Goal: Task Accomplishment & Management: Manage account settings

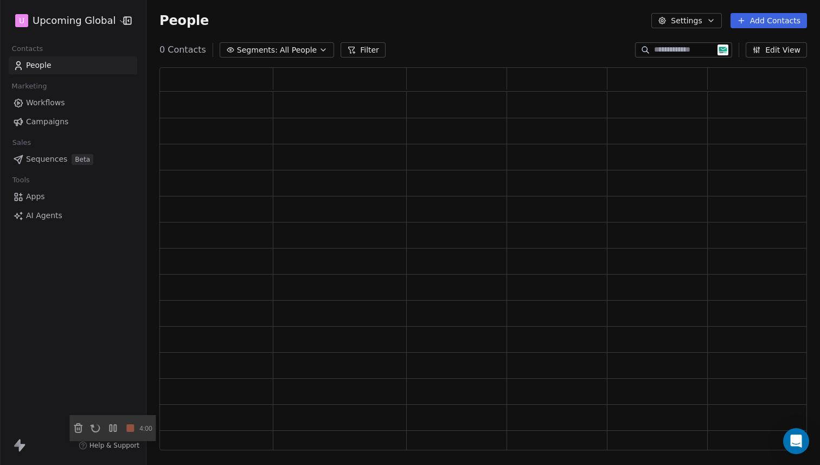
scroll to position [375, 640]
click at [769, 21] on button "Add Contacts" at bounding box center [769, 20] width 77 height 15
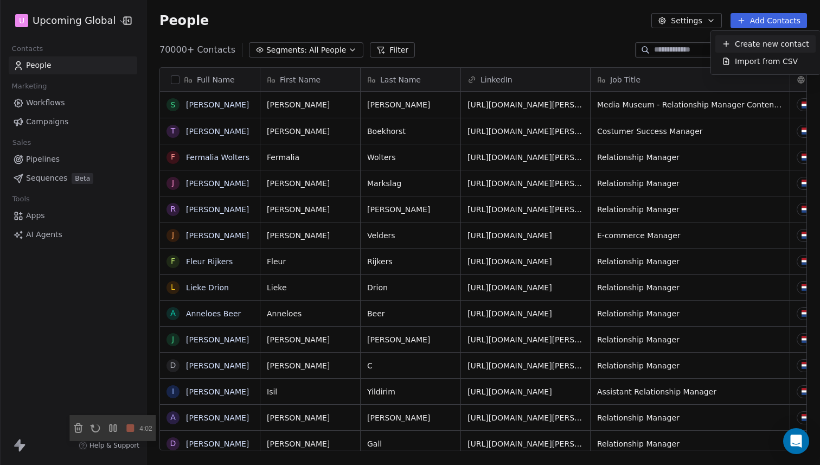
scroll to position [401, 666]
click at [748, 55] on div "Import from CSV" at bounding box center [766, 61] width 100 height 17
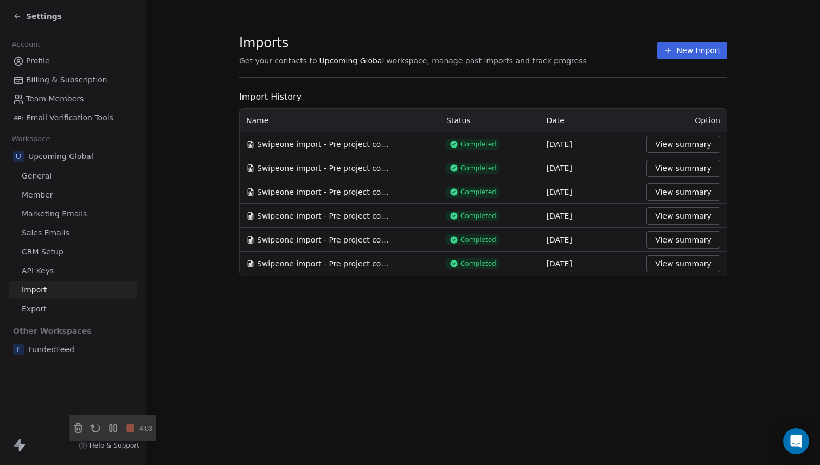
click at [698, 52] on button "New Import" at bounding box center [693, 50] width 70 height 17
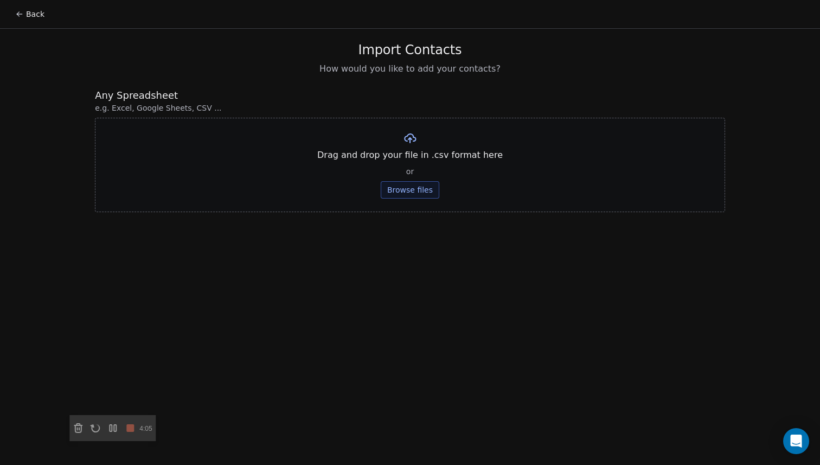
click at [405, 193] on button "Browse files" at bounding box center [410, 189] width 59 height 17
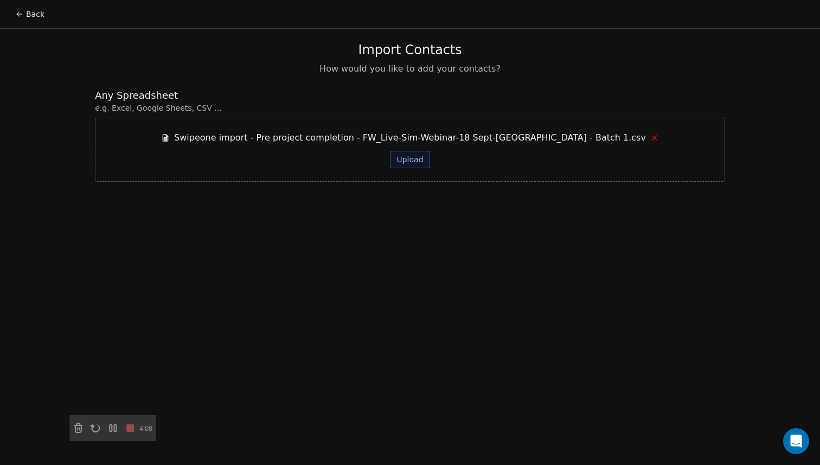
click at [418, 161] on button "Upload" at bounding box center [410, 159] width 40 height 17
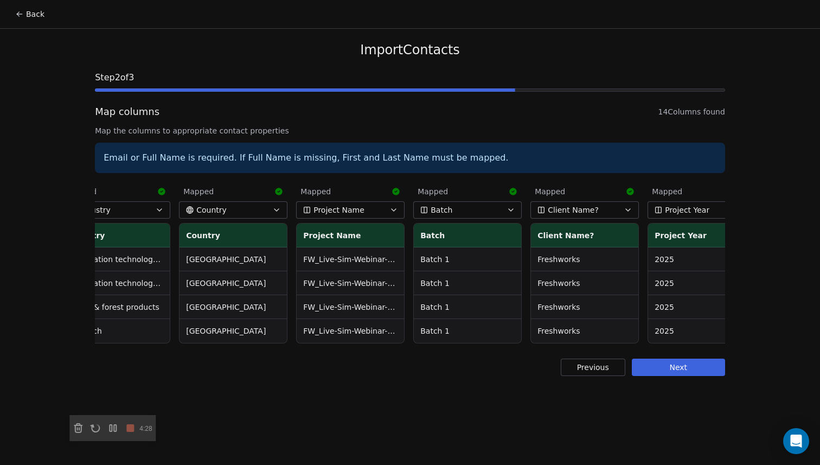
scroll to position [0, 1002]
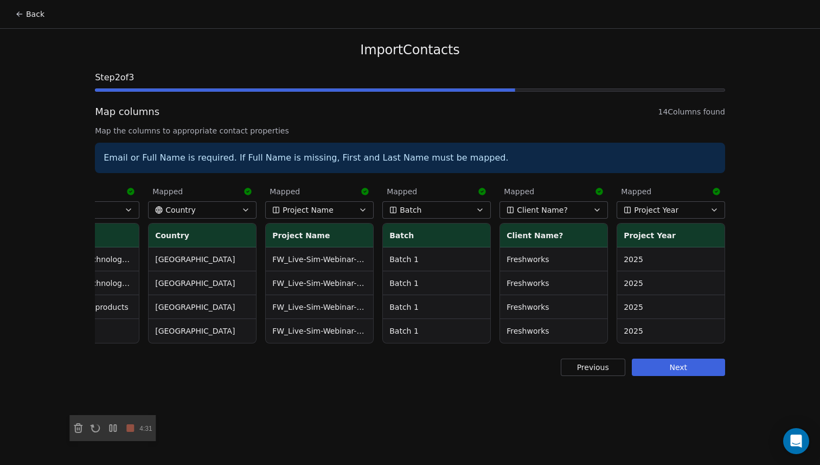
click at [660, 372] on button "Next" at bounding box center [678, 367] width 93 height 17
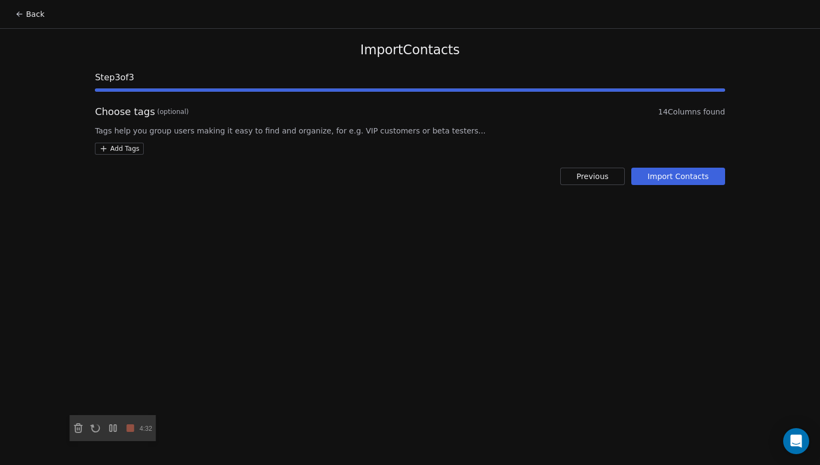
click at [675, 177] on button "Import Contacts" at bounding box center [679, 176] width 94 height 17
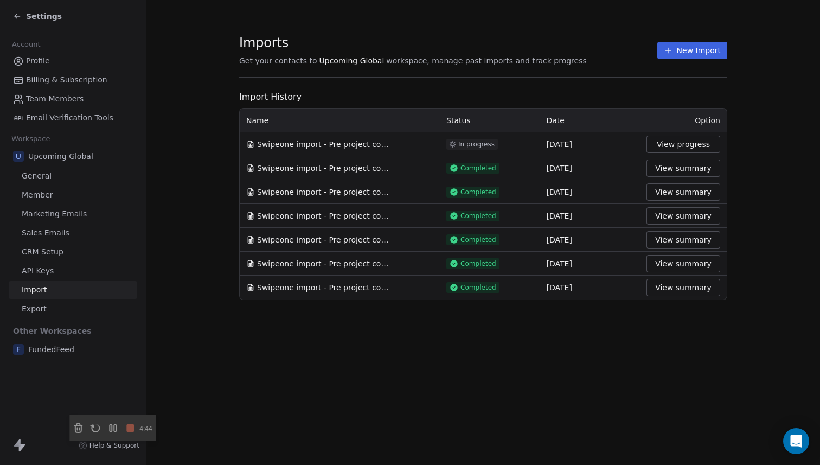
click at [665, 142] on button "View progress" at bounding box center [684, 144] width 74 height 17
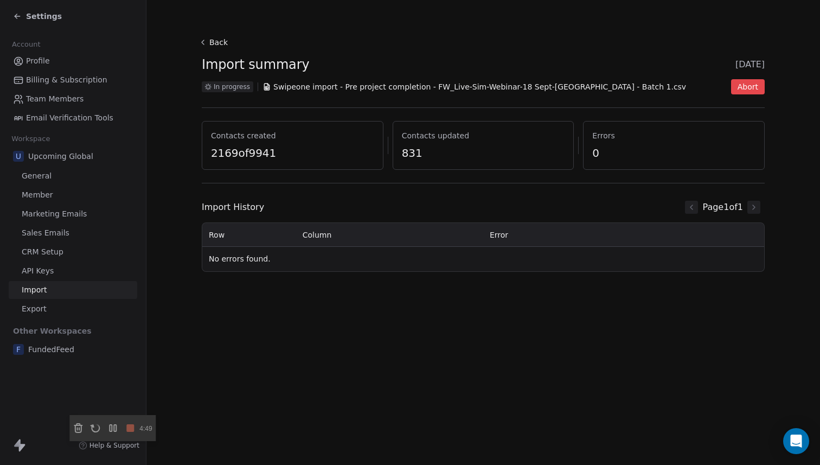
click at [222, 41] on button "Back" at bounding box center [215, 43] width 35 height 20
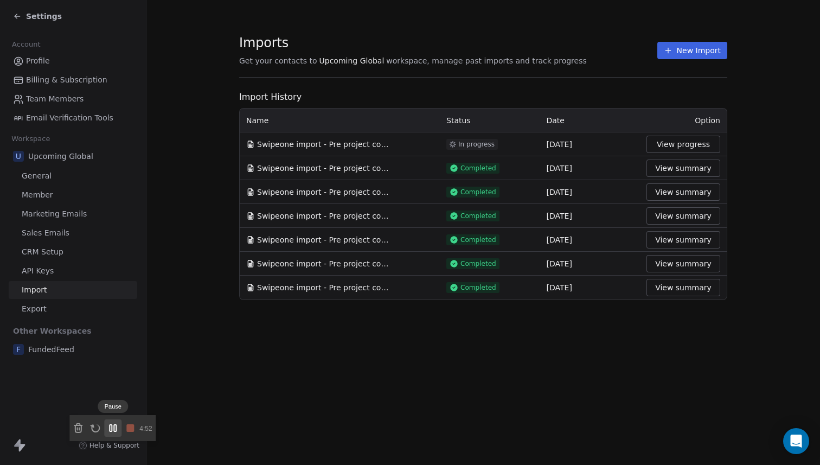
click at [113, 435] on icon at bounding box center [112, 428] width 13 height 13
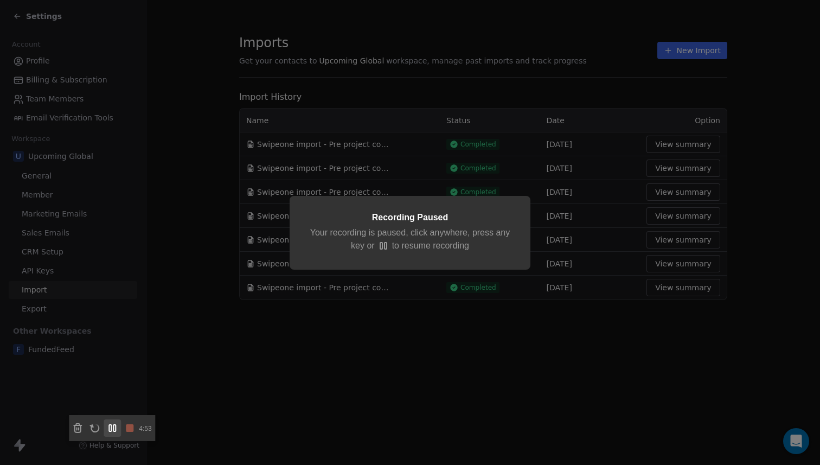
click at [112, 434] on icon at bounding box center [112, 428] width 13 height 13
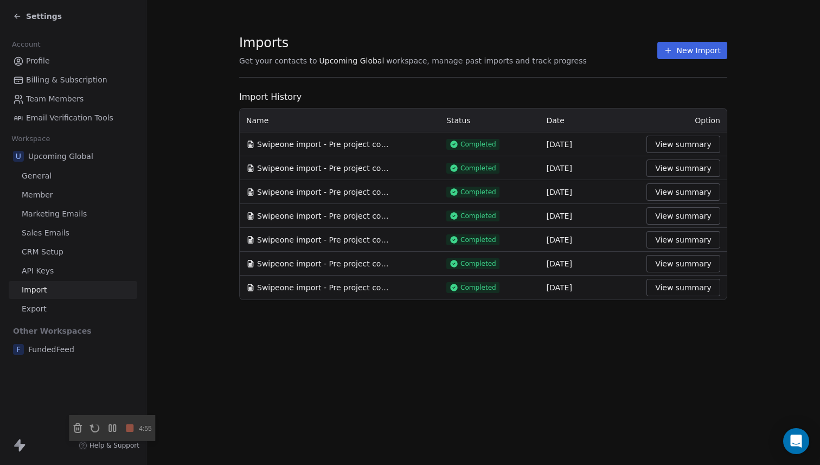
click at [675, 142] on button "View summary" at bounding box center [684, 144] width 74 height 17
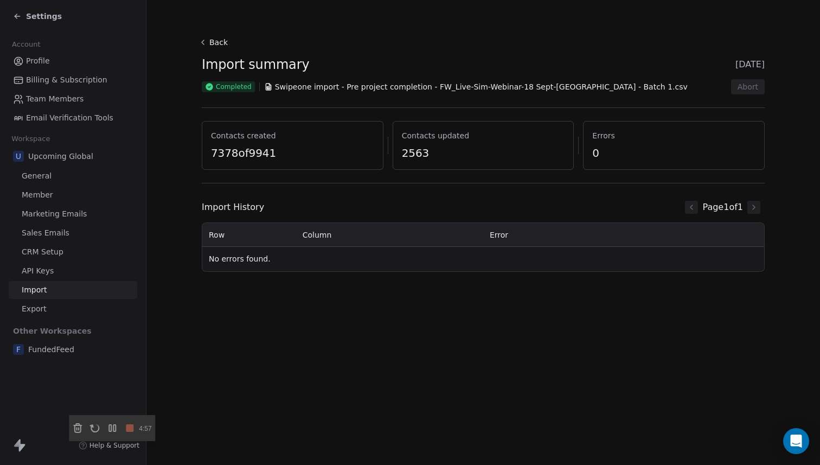
click at [212, 47] on button "Back" at bounding box center [215, 43] width 35 height 20
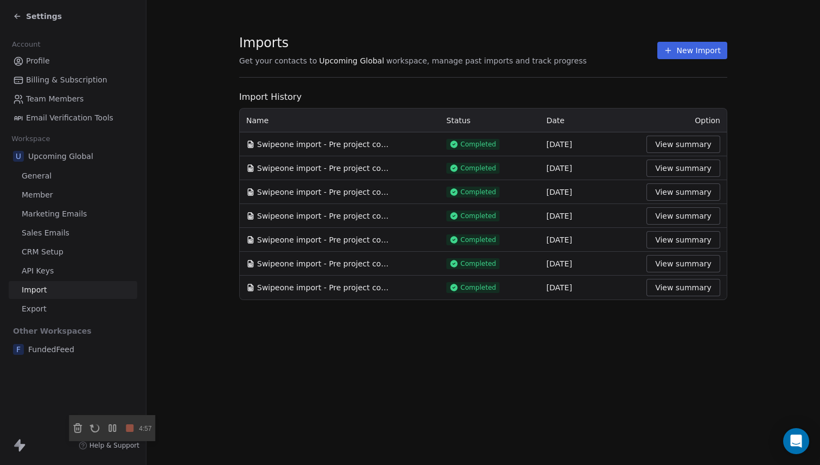
click at [21, 12] on icon at bounding box center [17, 16] width 9 height 9
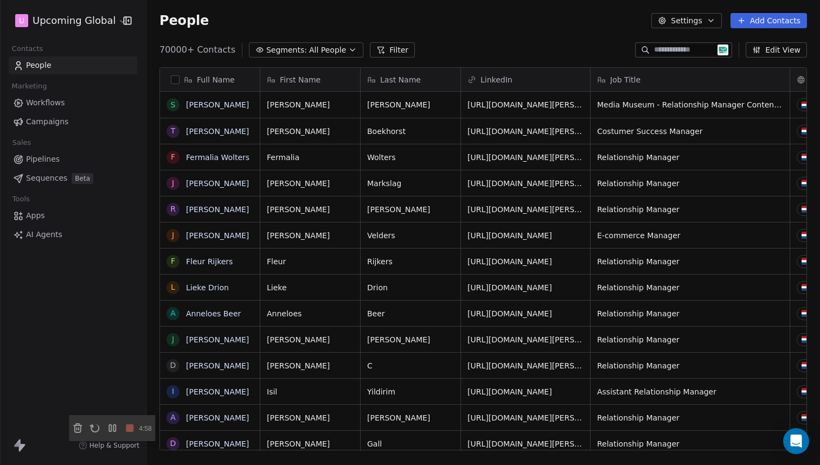
scroll to position [401, 666]
click at [167, 23] on span "People" at bounding box center [184, 20] width 49 height 16
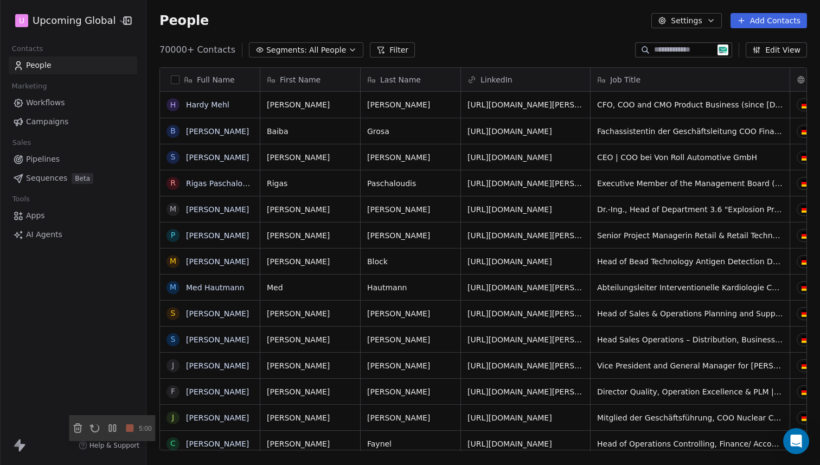
click at [387, 52] on button "Filter" at bounding box center [392, 49] width 45 height 15
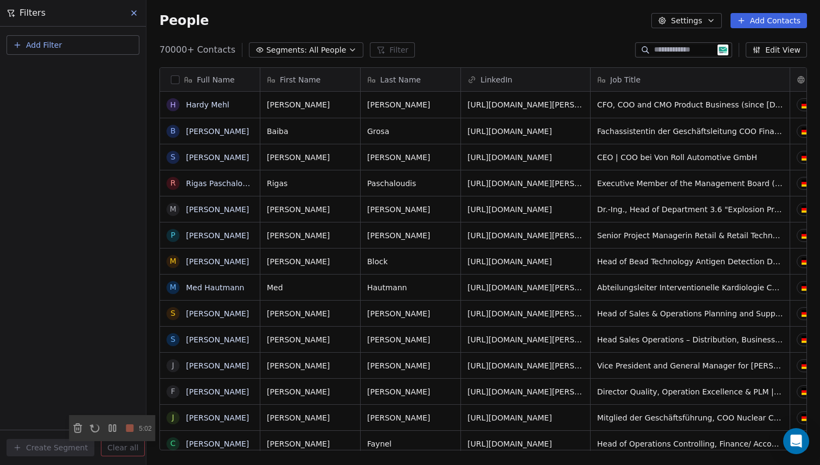
click at [53, 47] on span "Add Filter" at bounding box center [44, 45] width 36 height 11
click at [52, 66] on span "Contact properties" at bounding box center [53, 70] width 71 height 11
type input "*"
type input "****"
click at [75, 116] on div "Is" at bounding box center [72, 115] width 113 height 17
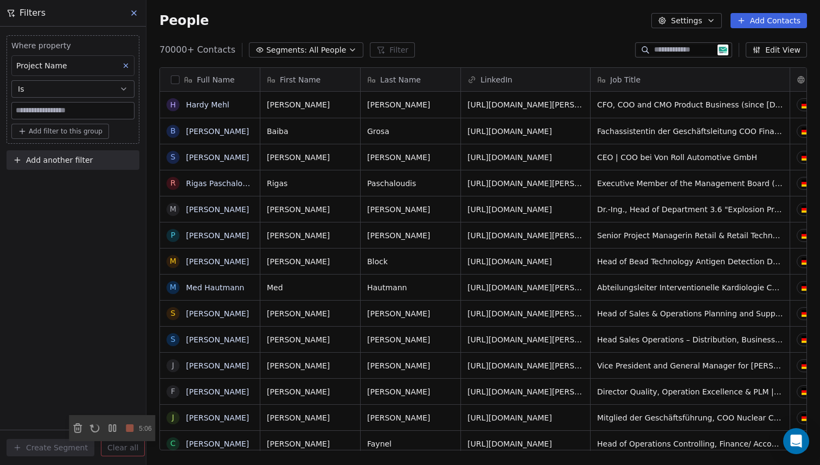
click at [54, 114] on input at bounding box center [73, 111] width 122 height 16
paste input "**********"
type input "**********"
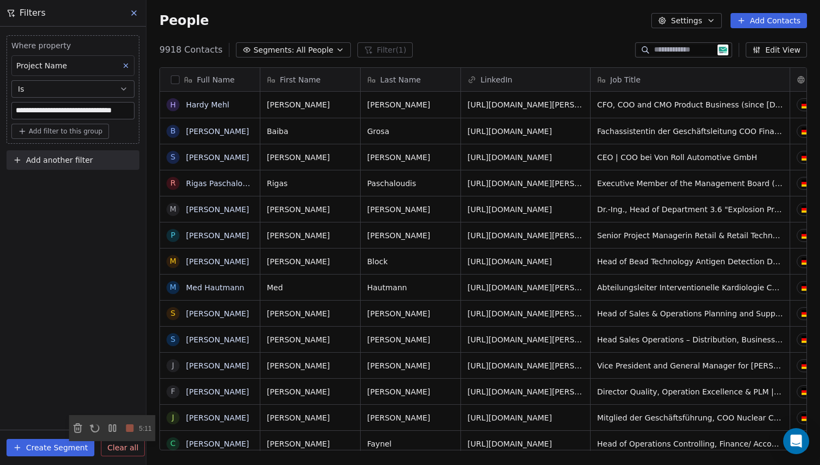
scroll to position [401, 666]
click at [91, 244] on div "**********" at bounding box center [73, 246] width 146 height 438
drag, startPoint x: 162, startPoint y: 48, endPoint x: 196, endPoint y: 49, distance: 34.2
click at [196, 49] on span "9918 Contacts" at bounding box center [191, 49] width 63 height 13
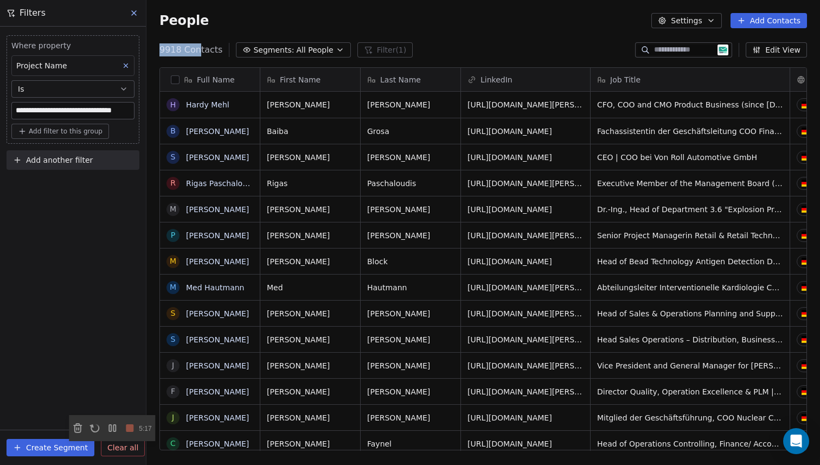
click at [196, 49] on span "9918 Contacts" at bounding box center [191, 49] width 63 height 13
click at [23, 446] on button "Create Segment" at bounding box center [51, 447] width 88 height 17
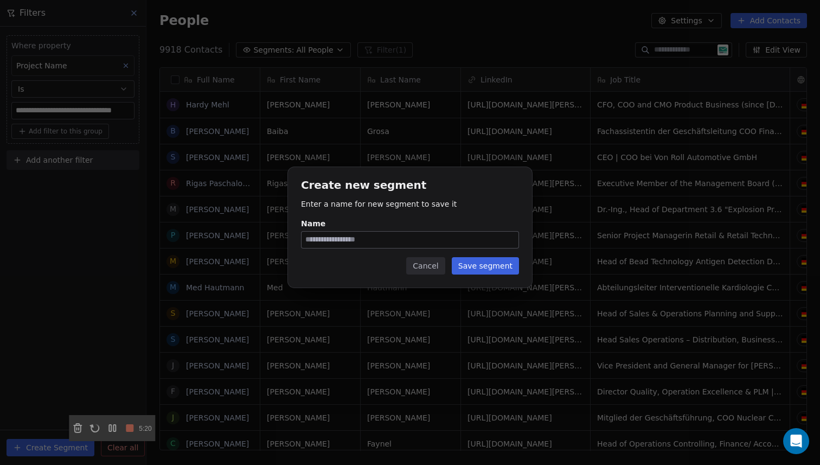
click at [347, 245] on input "Name" at bounding box center [410, 240] width 217 height 16
type input "**********"
click at [473, 267] on button "Save segment" at bounding box center [485, 265] width 67 height 17
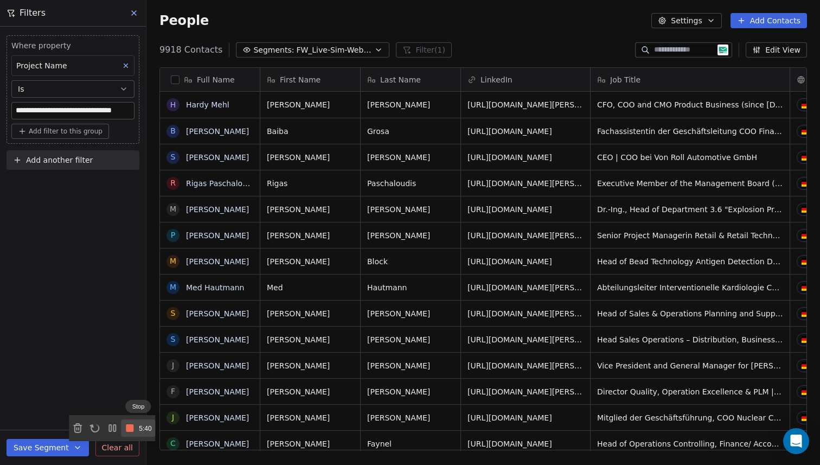
click at [139, 435] on icon at bounding box center [131, 428] width 16 height 13
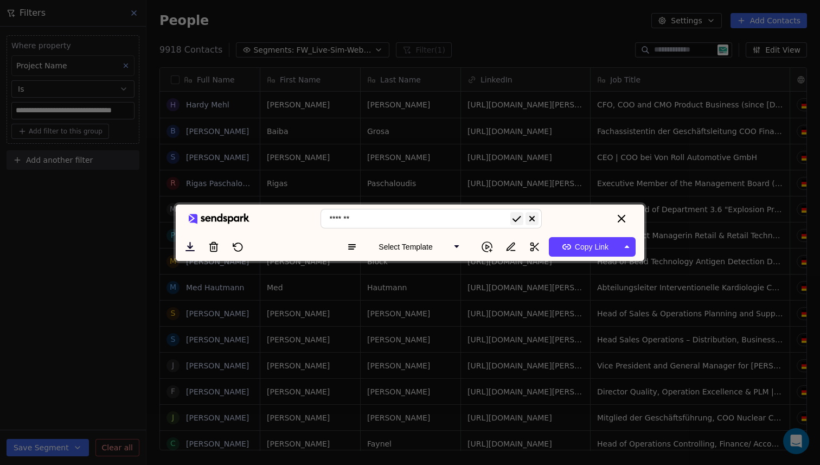
type input "********"
type input "**********"
click at [511, 212] on button "submit" at bounding box center [517, 218] width 13 height 13
click at [572, 256] on span "Copy Link" at bounding box center [584, 246] width 50 height 17
click at [611, 205] on div "Create data ready for crm import" at bounding box center [410, 219] width 469 height 28
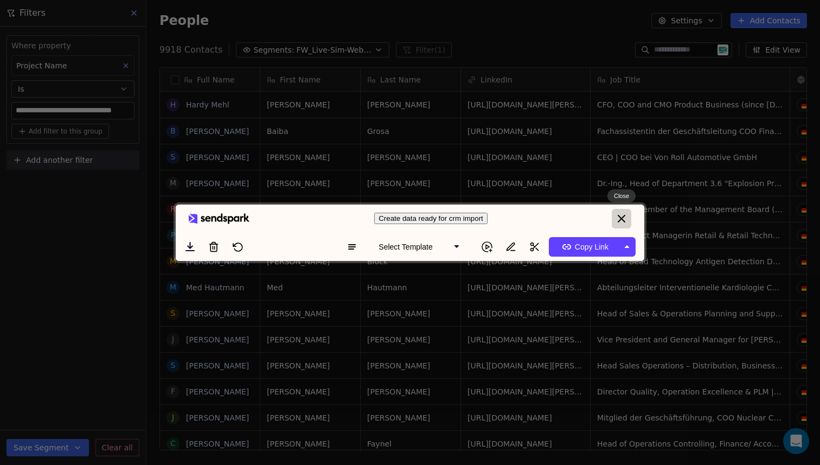
click at [615, 209] on button "close" at bounding box center [622, 219] width 20 height 20
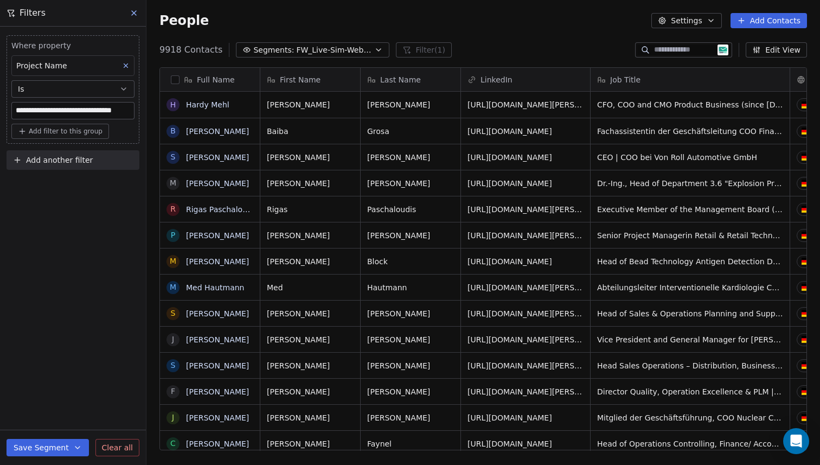
click at [80, 117] on input "**********" at bounding box center [73, 111] width 122 height 16
